Goal: Task Accomplishment & Management: Use online tool/utility

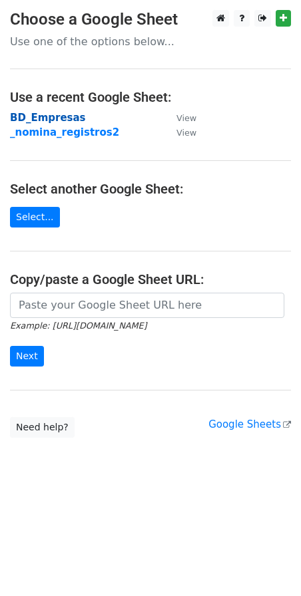
click at [42, 116] on strong "BD_Empresas" at bounding box center [48, 118] width 76 height 12
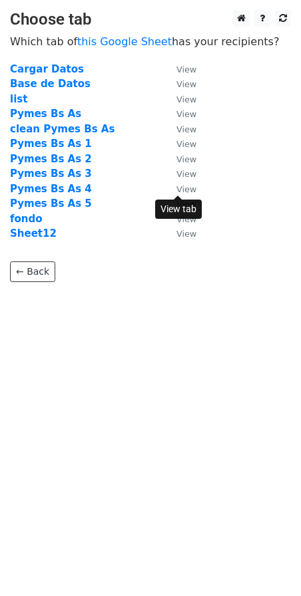
click at [182, 191] on small "View" at bounding box center [186, 189] width 20 height 10
click at [55, 206] on strong "Pymes Bs As 5" at bounding box center [51, 204] width 82 height 12
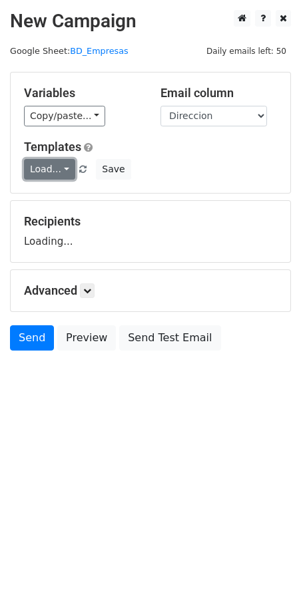
click at [65, 170] on link "Load..." at bounding box center [49, 169] width 51 height 21
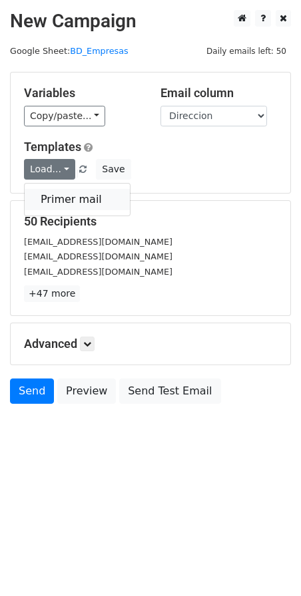
click at [63, 189] on link "Primer mail" at bounding box center [77, 199] width 105 height 21
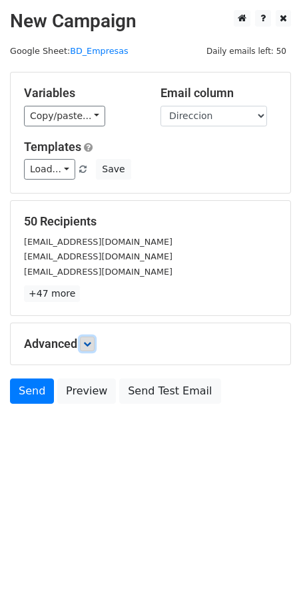
click at [91, 345] on icon at bounding box center [87, 344] width 8 height 8
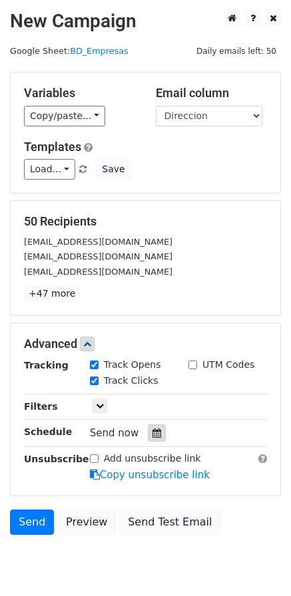
click at [152, 437] on icon at bounding box center [156, 433] width 9 height 9
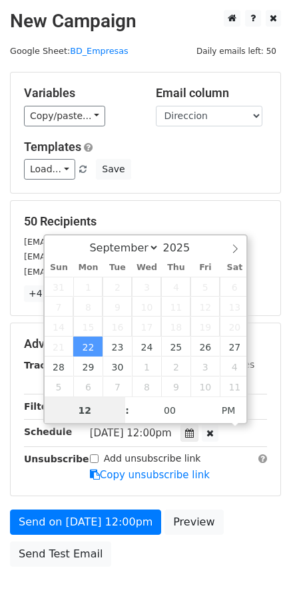
scroll to position [1, 0]
type input "[DATE] 13:00"
type input "01"
click at [122, 404] on span at bounding box center [120, 403] width 9 height 13
type input "[DATE] 14:00"
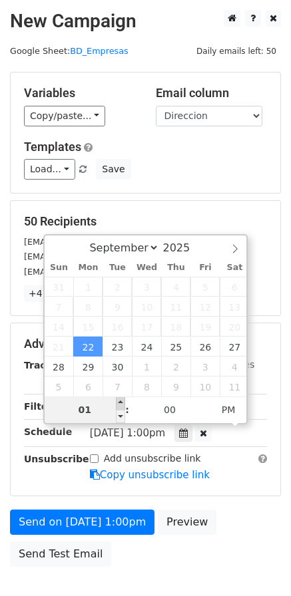
type input "02"
click at [122, 404] on span at bounding box center [120, 403] width 9 height 13
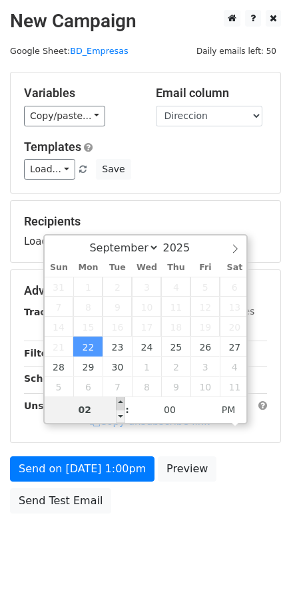
type input "[DATE] 15:00"
type input "03"
click at [122, 404] on span at bounding box center [120, 403] width 9 height 13
type input "[DATE] 16:00"
type input "04"
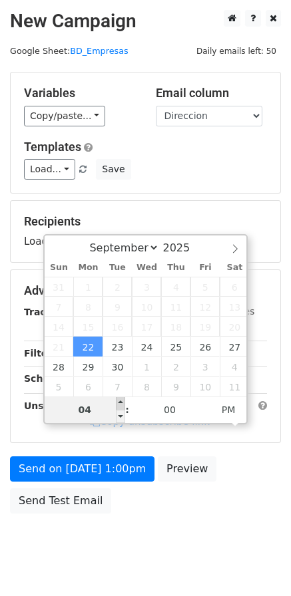
click at [122, 404] on span at bounding box center [120, 403] width 9 height 13
type input "[DATE] 17:00"
type input "05"
click at [122, 404] on span at bounding box center [120, 403] width 9 height 13
type input "[DATE] 18:00"
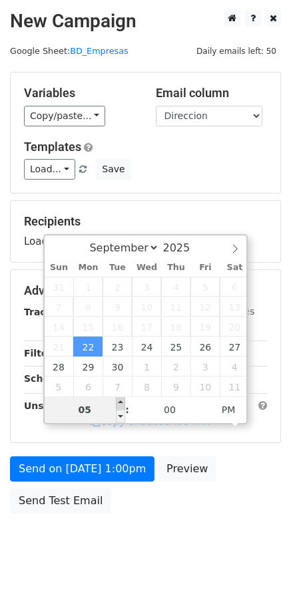
type input "06"
click at [122, 404] on span at bounding box center [120, 403] width 9 height 13
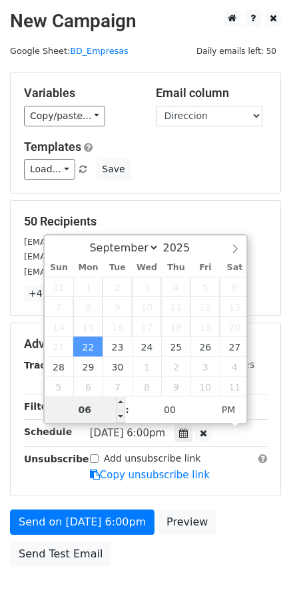
click at [115, 419] on input "06" at bounding box center [85, 410] width 81 height 27
type input "[DATE] 17:00"
type input "05"
click at [119, 415] on span at bounding box center [120, 416] width 9 height 13
type input "[DATE] 16:00"
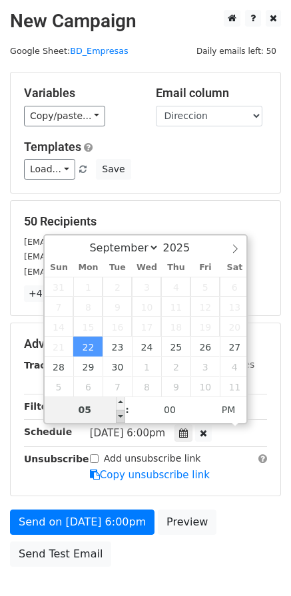
type input "04"
click at [119, 415] on span at bounding box center [120, 416] width 9 height 13
type input "[DATE] 15:00"
type input "03"
click at [119, 415] on span at bounding box center [120, 416] width 9 height 13
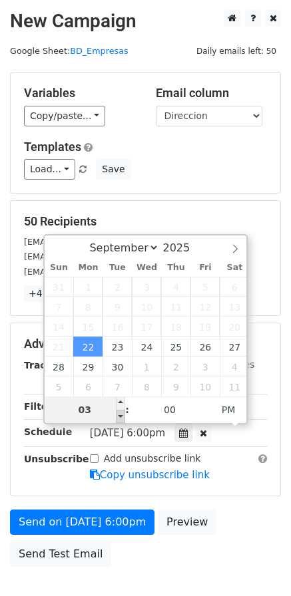
type input "[DATE] 14:00"
type input "02"
click at [119, 415] on span at bounding box center [120, 416] width 9 height 13
type input "[DATE] 13:00"
type input "01"
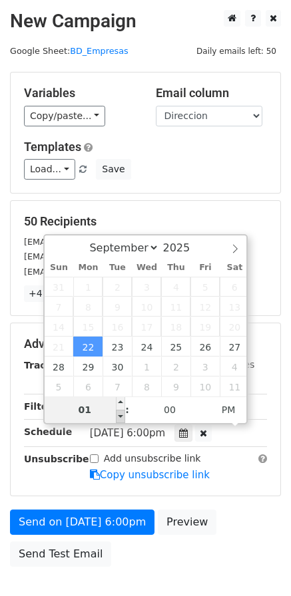
click at [119, 415] on span at bounding box center [120, 416] width 9 height 13
type input "[DATE] 12:00"
type input "12"
click at [119, 415] on span at bounding box center [120, 416] width 9 height 13
type input "[DATE] 11:00"
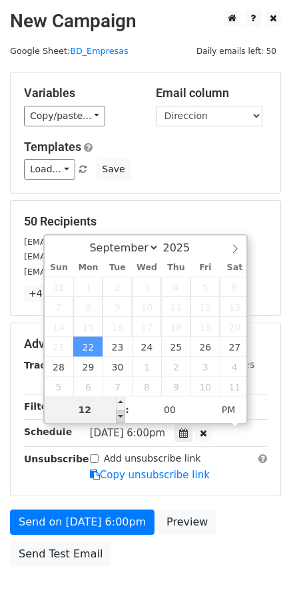
type input "11"
click at [119, 415] on span at bounding box center [120, 416] width 9 height 13
type input "[DATE] 10:00"
type input "10"
click at [119, 415] on span at bounding box center [120, 416] width 9 height 13
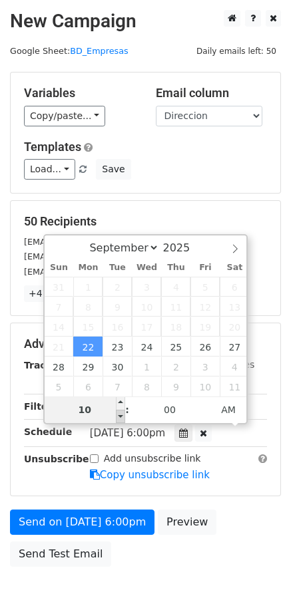
type input "[DATE] 09:00"
type input "09"
click at [119, 415] on span at bounding box center [120, 416] width 9 height 13
type input "[DATE] 08:00"
type input "08"
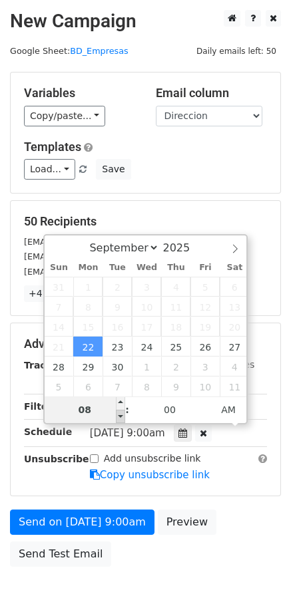
click at [119, 415] on span at bounding box center [120, 416] width 9 height 13
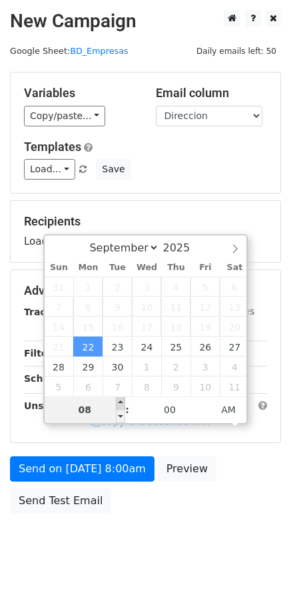
type input "[DATE] 09:00"
type input "09"
click at [118, 401] on span at bounding box center [120, 403] width 9 height 13
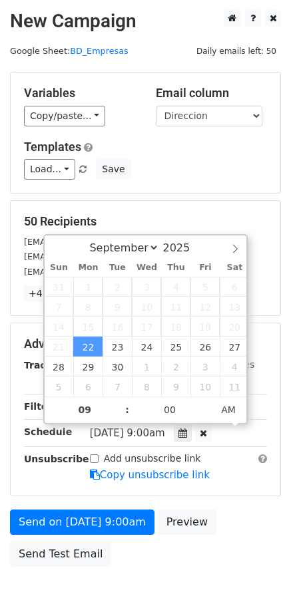
click at [280, 492] on div "Advanced Tracking Track Opens UTM Codes Track Clicks Filters Only include sprea…" at bounding box center [145, 410] width 271 height 174
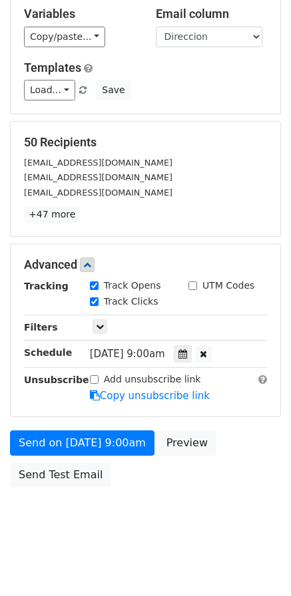
scroll to position [83, 0]
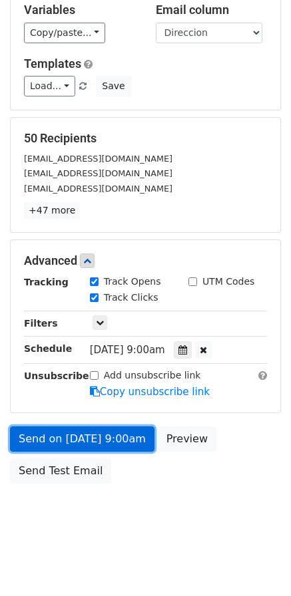
click at [112, 443] on link "Send on [DATE] 9:00am" at bounding box center [82, 439] width 144 height 25
